Goal: Task Accomplishment & Management: Complete application form

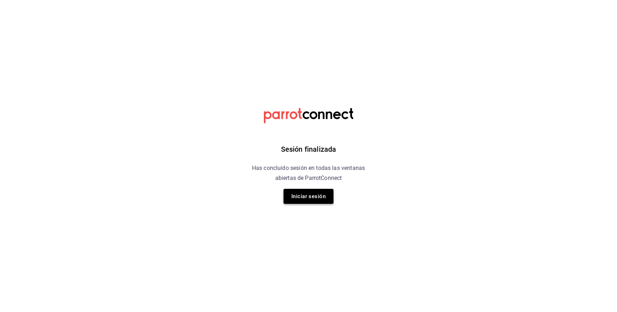
click at [321, 195] on button "Iniciar sesión" at bounding box center [308, 196] width 50 height 15
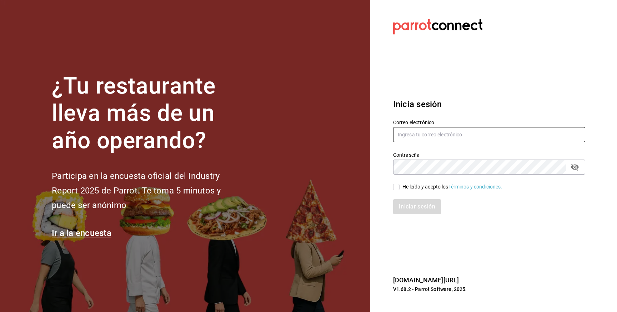
click at [451, 139] on input "text" at bounding box center [489, 134] width 192 height 15
type input "[EMAIL_ADDRESS][DOMAIN_NAME]"
click at [411, 189] on div "He leído y acepto los Términos y condiciones." at bounding box center [452, 186] width 100 height 7
click at [400, 189] on input "He leído y acepto los Términos y condiciones." at bounding box center [396, 187] width 6 height 6
checkbox input "true"
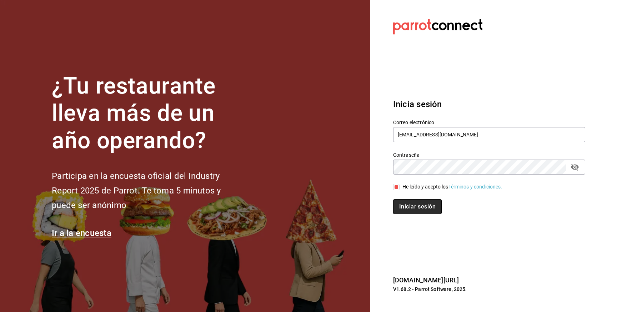
click at [408, 205] on button "Iniciar sesión" at bounding box center [417, 206] width 49 height 15
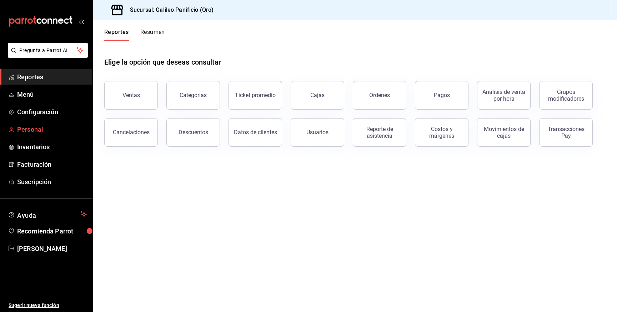
click at [42, 132] on span "Personal" at bounding box center [52, 130] width 70 height 10
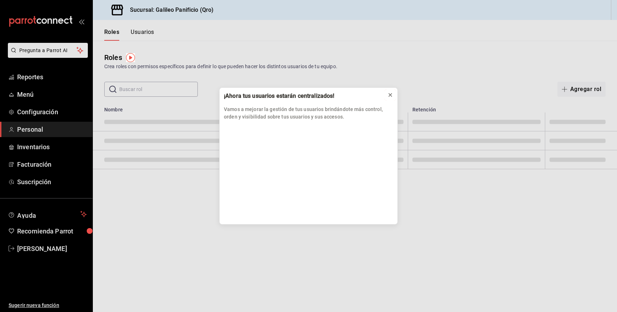
click at [389, 95] on icon at bounding box center [390, 95] width 6 height 6
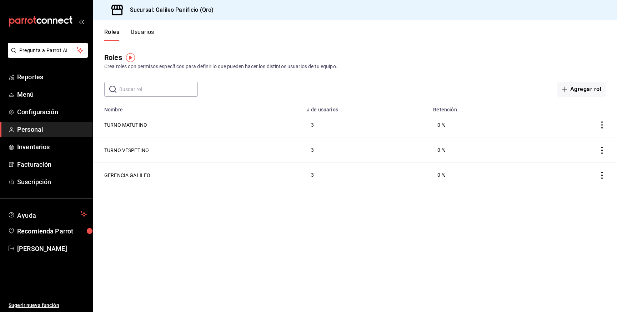
click at [139, 37] on button "Usuarios" at bounding box center [143, 35] width 24 height 12
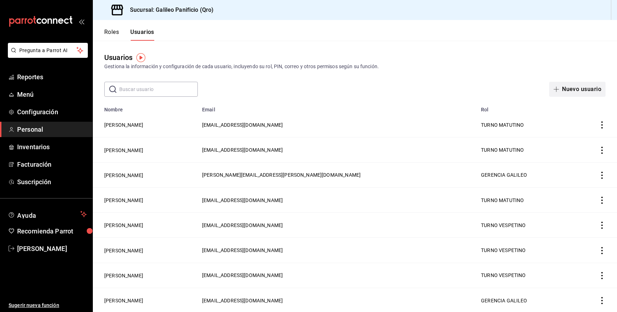
click at [565, 85] on button "Nuevo usuario" at bounding box center [577, 89] width 56 height 15
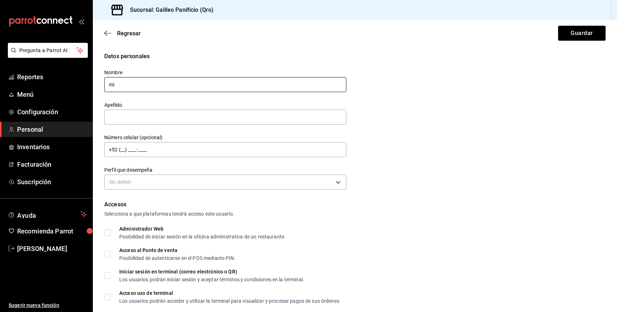
type input "m"
click at [212, 108] on div "Apellido" at bounding box center [225, 114] width 242 height 24
drag, startPoint x: 122, startPoint y: 84, endPoint x: 172, endPoint y: 81, distance: 50.0
click at [172, 81] on input "[PERSON_NAME]" at bounding box center [225, 84] width 242 height 15
type input "Martínez"
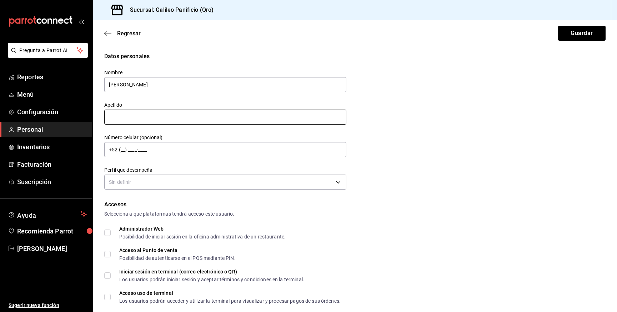
click at [137, 119] on input "text" at bounding box center [225, 117] width 242 height 15
paste input "Nicol"
drag, startPoint x: 134, startPoint y: 112, endPoint x: 68, endPoint y: 112, distance: 66.4
click at [68, 112] on div "Pregunta a Parrot AI Reportes Menú Configuración Personal Inventarios Facturaci…" at bounding box center [308, 156] width 617 height 312
type input "Nicol"
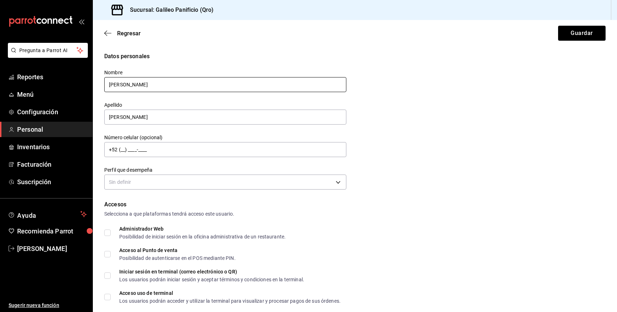
click at [126, 90] on input "Martínez" at bounding box center [225, 84] width 242 height 15
type input "n"
type input "Nicol"
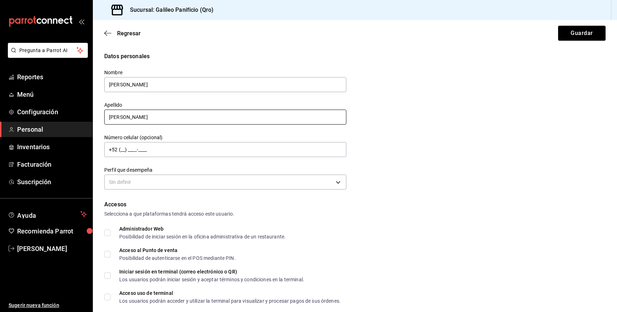
click at [134, 119] on input "Nicol" at bounding box center [225, 117] width 242 height 15
type input "Martínez"
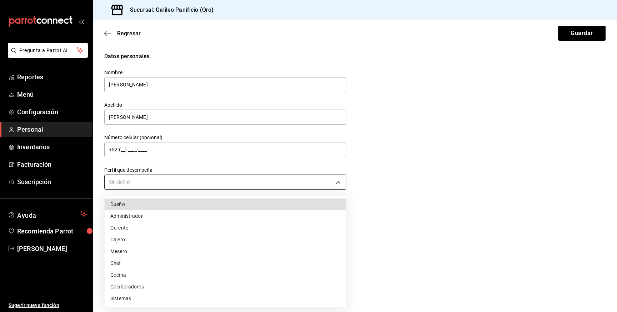
click at [157, 177] on body "Pregunta a Parrot AI Reportes Menú Configuración Personal Inventarios Facturaci…" at bounding box center [308, 156] width 617 height 312
click at [134, 274] on li "Cocina" at bounding box center [225, 275] width 241 height 12
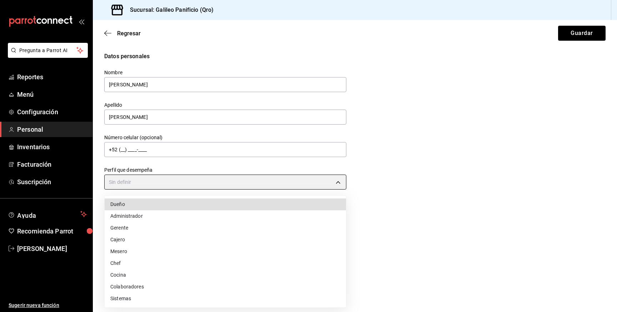
type input "KITCHEN"
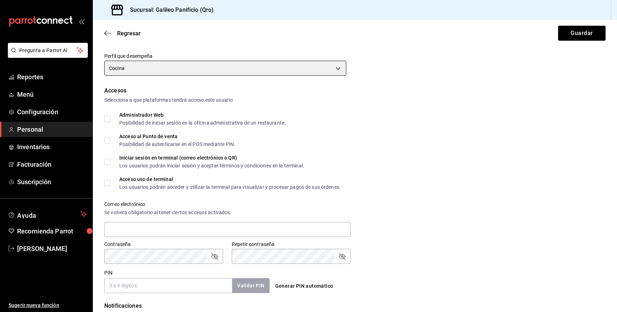
scroll to position [124, 0]
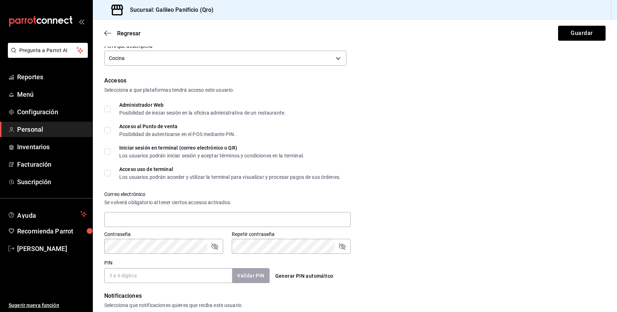
click at [108, 130] on input "Acceso al Punto de venta Posibilidad de autenticarse en el POS mediante PIN." at bounding box center [107, 130] width 6 height 6
checkbox input "true"
click at [107, 173] on input "Acceso uso de terminal Los usuarios podrán acceder y utilizar la terminal para …" at bounding box center [107, 173] width 6 height 6
checkbox input "true"
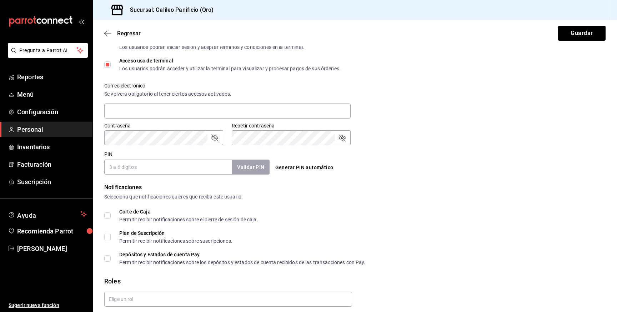
scroll to position [235, 0]
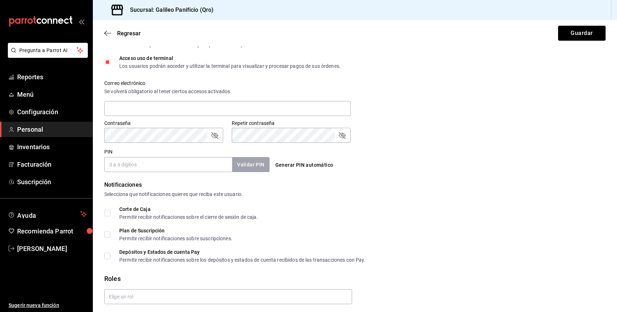
click at [169, 167] on input "PIN" at bounding box center [168, 164] width 128 height 15
click at [268, 209] on div "Notificaciones Selecciona que notificaciones quieres que reciba este usuario. C…" at bounding box center [354, 222] width 501 height 82
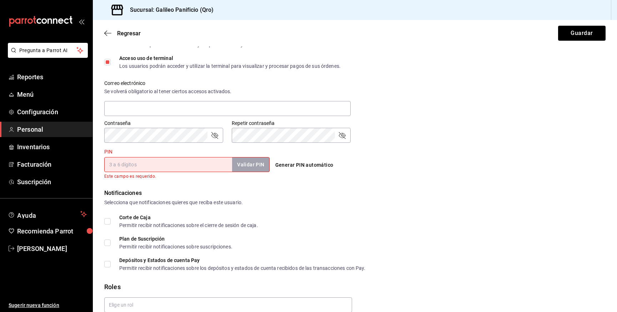
click at [108, 221] on input "Corte de Caja Permitir recibir notificaciones sobre el cierre de sesión de caja." at bounding box center [107, 221] width 6 height 6
click at [109, 221] on input "Corte de Caja Permitir recibir notificaciones sobre el cierre de sesión de caja." at bounding box center [107, 221] width 6 height 6
checkbox input "false"
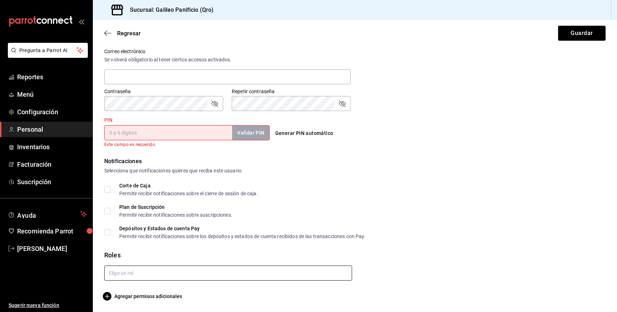
click at [140, 279] on input "text" at bounding box center [228, 273] width 248 height 15
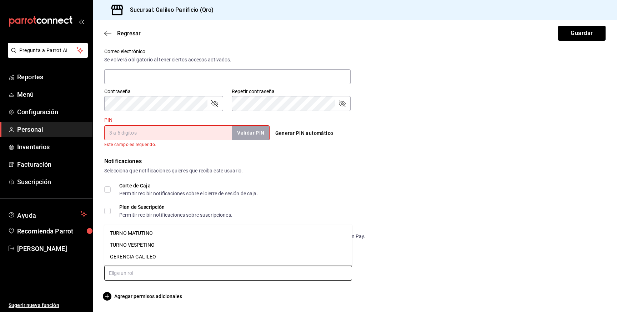
click at [146, 235] on li "TURNO MATUTINO" at bounding box center [228, 233] width 248 height 12
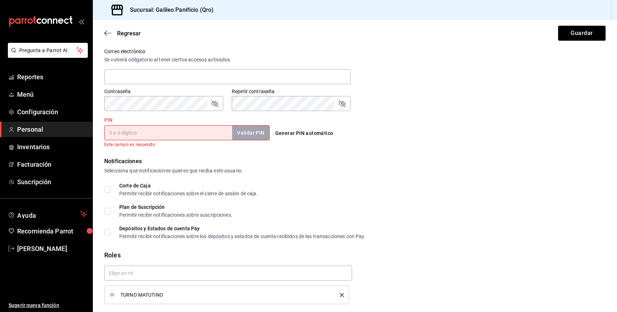
click at [211, 134] on input "PIN" at bounding box center [168, 132] width 128 height 15
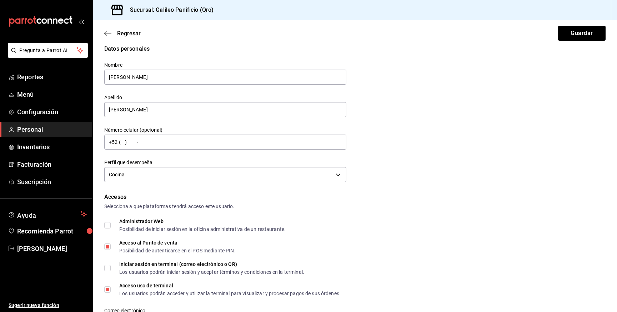
scroll to position [0, 0]
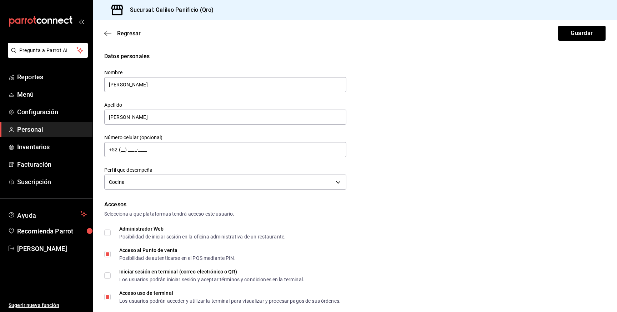
click at [426, 151] on div "Datos personales Nombre Nicol Apellido Martínez Número celular (opcional) +52 (…" at bounding box center [354, 122] width 501 height 140
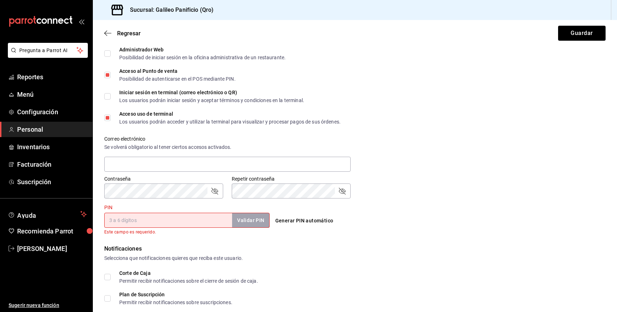
scroll to position [180, 0]
click at [170, 222] on input "PIN" at bounding box center [168, 219] width 128 height 15
click at [287, 228] on div "PIN Validar PIN ​ Este campo es requerido. Generar PIN automático" at bounding box center [353, 217] width 504 height 35
click at [192, 223] on input "PIN" at bounding box center [168, 219] width 128 height 15
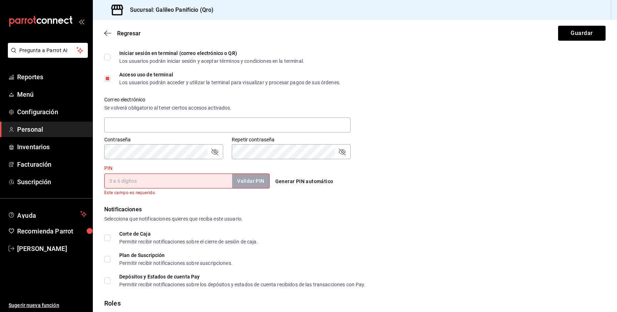
scroll to position [219, 0]
click at [177, 180] on input "PIN" at bounding box center [168, 180] width 128 height 15
click at [191, 178] on input "PIN" at bounding box center [168, 180] width 128 height 15
type input "1955"
click at [257, 182] on button "Validar PIN" at bounding box center [250, 180] width 38 height 15
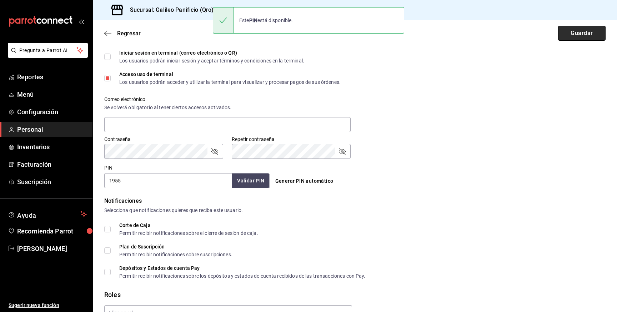
click at [589, 34] on button "Guardar" at bounding box center [581, 33] width 47 height 15
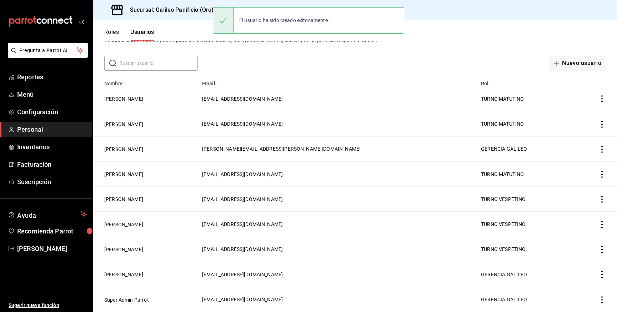
scroll to position [25, 0]
